Goal: Task Accomplishment & Management: Manage account settings

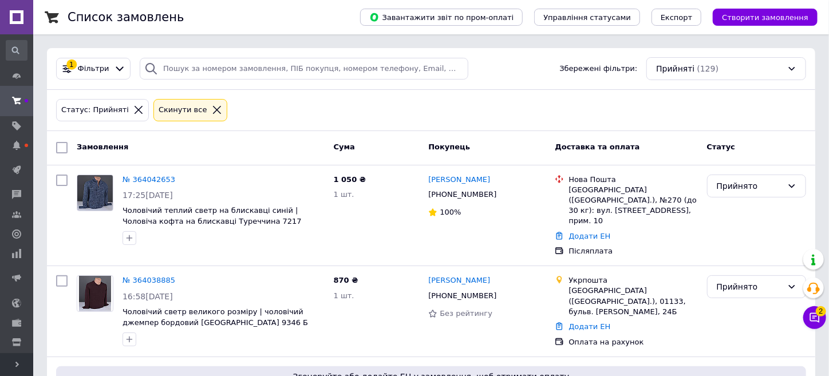
click at [24, 369] on span "Розгорнути" at bounding box center [16, 364] width 33 height 23
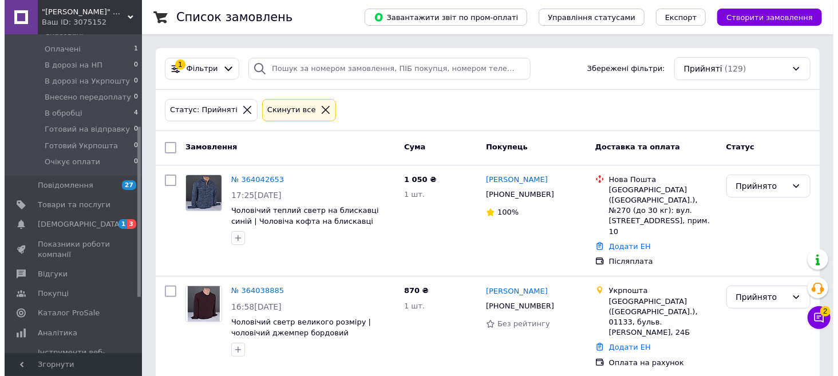
scroll to position [172, 0]
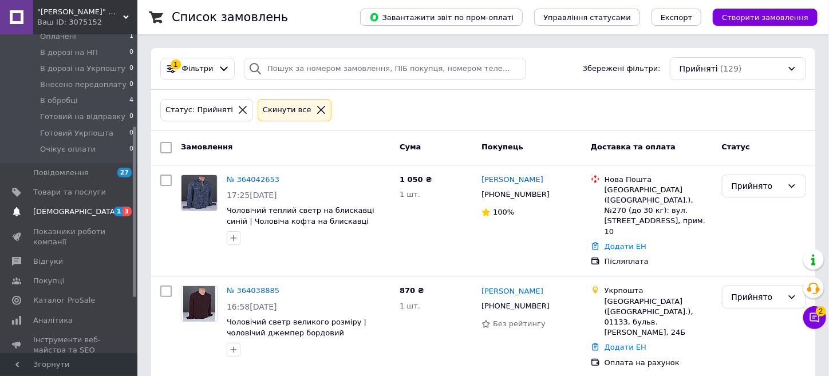
click at [63, 207] on span "[DEMOGRAPHIC_DATA]" at bounding box center [75, 212] width 85 height 10
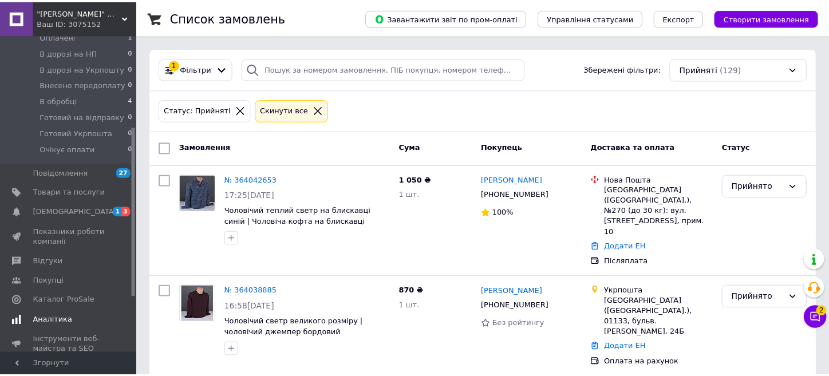
scroll to position [48, 0]
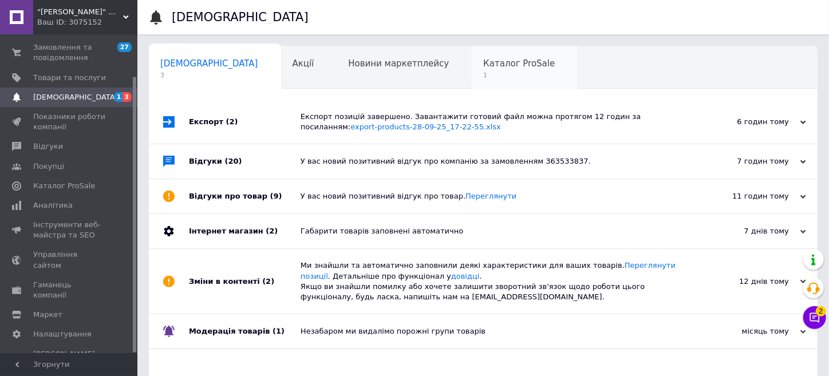
click at [483, 66] on span "Каталог ProSale" at bounding box center [519, 63] width 72 height 10
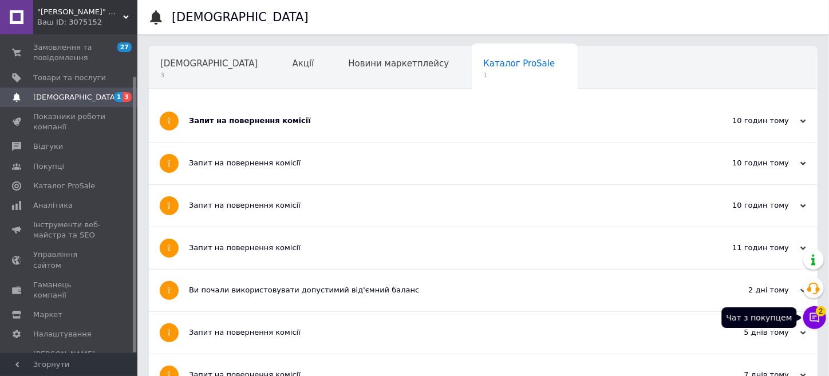
click at [821, 322] on button "Чат з покупцем 2" at bounding box center [814, 317] width 23 height 23
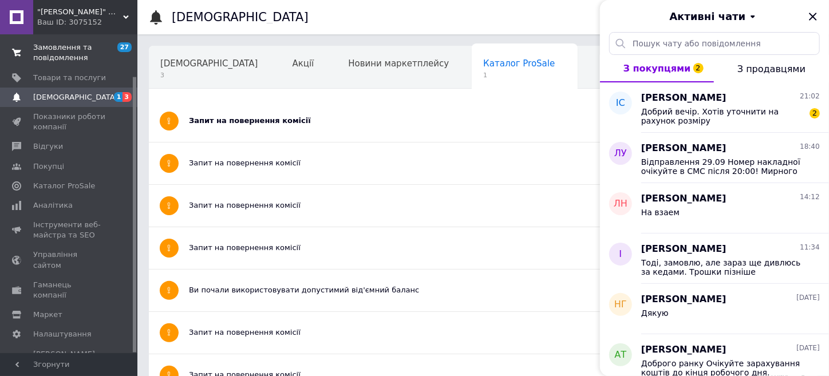
click at [78, 49] on span "Замовлення та повідомлення" at bounding box center [69, 52] width 73 height 21
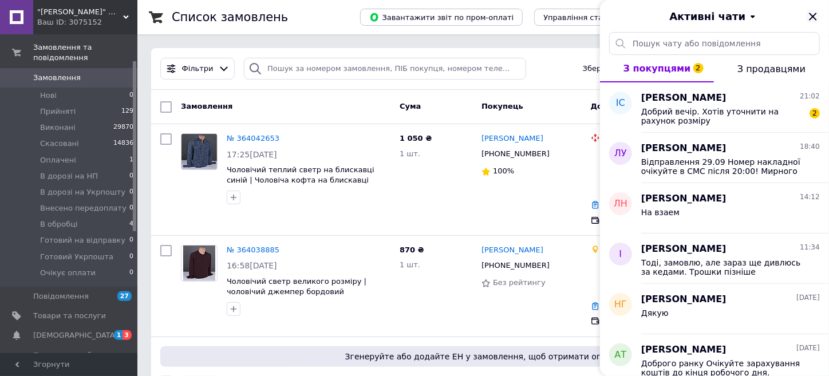
click at [814, 14] on icon "Закрити" at bounding box center [812, 16] width 7 height 7
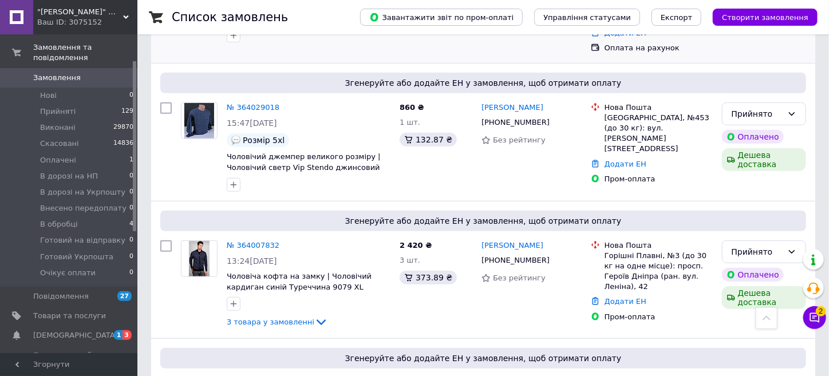
scroll to position [343, 0]
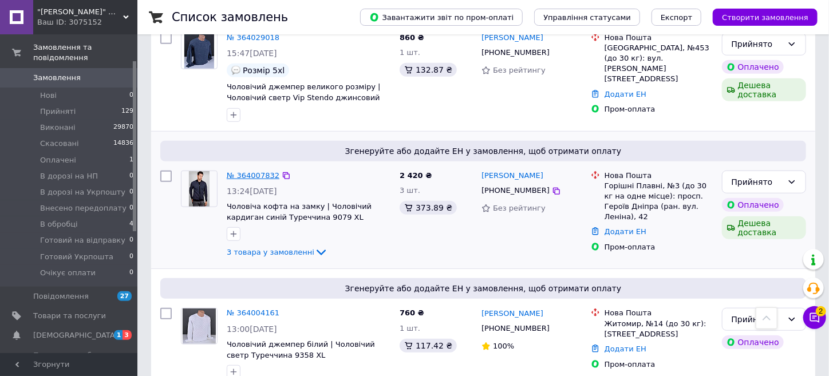
click at [249, 171] on link "№ 364007832" at bounding box center [253, 175] width 53 height 9
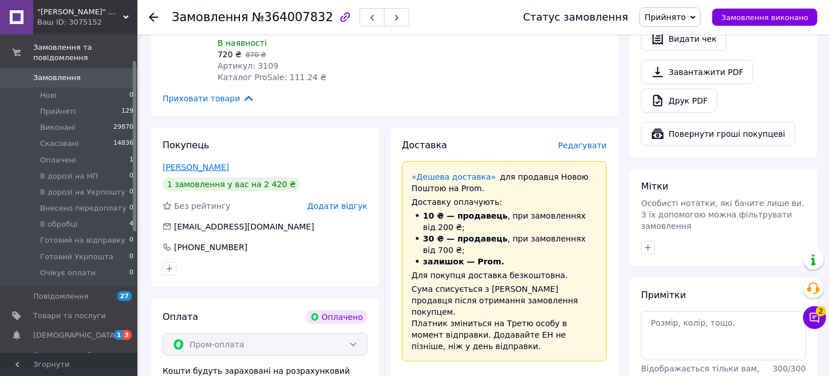
scroll to position [458, 0]
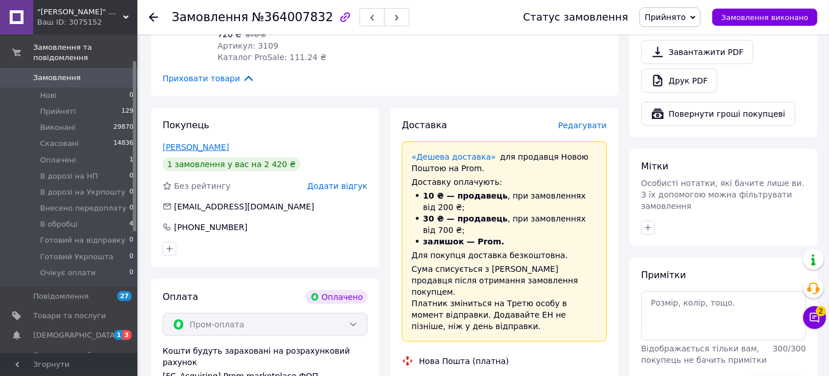
click at [202, 142] on link "Васюта Вадим" at bounding box center [196, 146] width 66 height 9
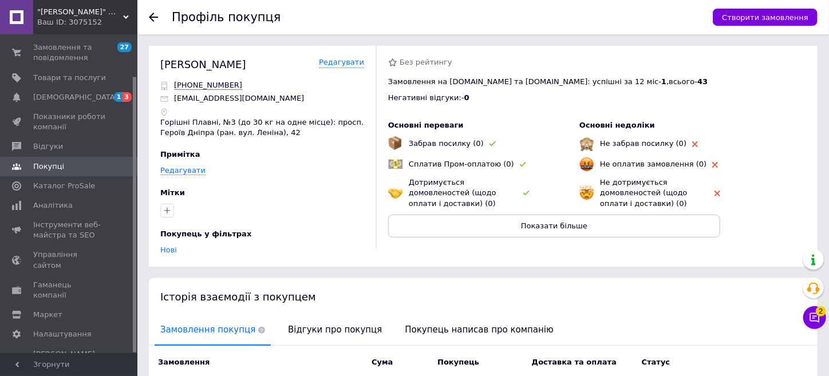
scroll to position [157, 0]
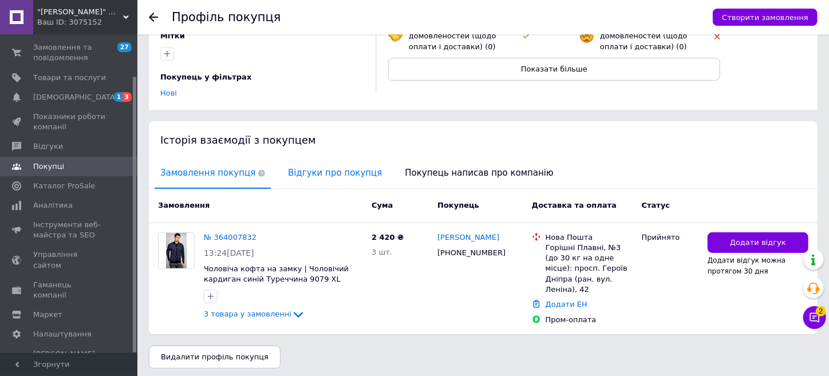
click at [307, 176] on span "Відгуки про покупця" at bounding box center [334, 173] width 105 height 29
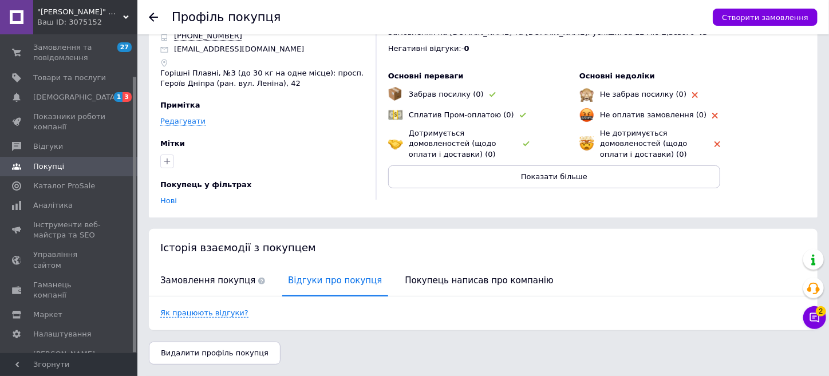
scroll to position [48, 0]
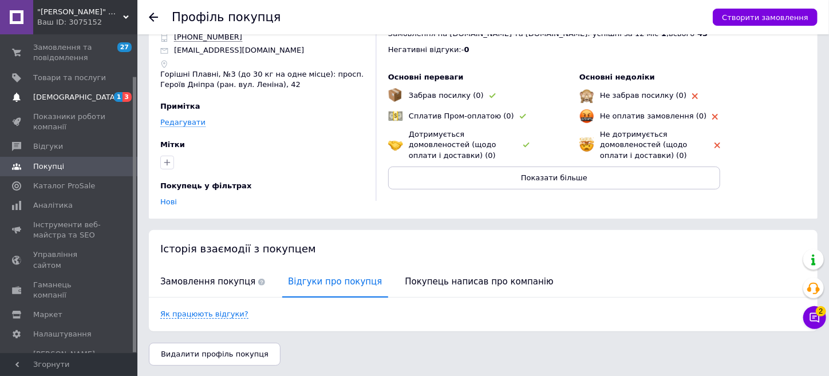
click at [49, 98] on span "[DEMOGRAPHIC_DATA]" at bounding box center [75, 97] width 85 height 10
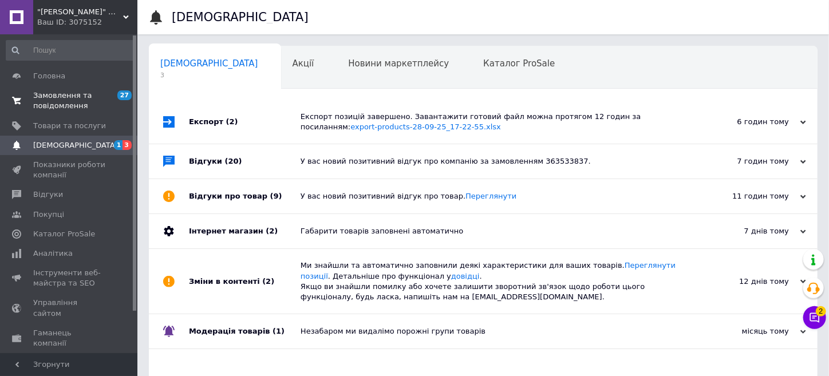
click at [52, 100] on span "Замовлення та повідомлення" at bounding box center [69, 100] width 73 height 21
